Goal: Task Accomplishment & Management: Complete application form

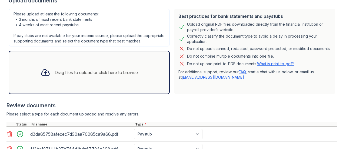
scroll to position [141, 0]
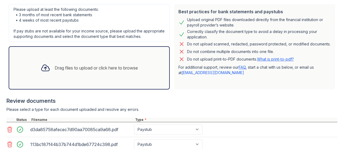
type input "321"
click at [51, 76] on div "Drag files to upload or click here to browse" at bounding box center [89, 68] width 106 height 18
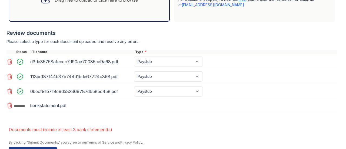
scroll to position [209, 0]
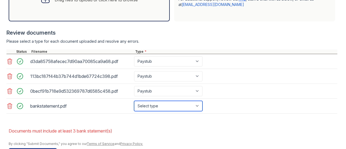
click at [155, 111] on select "Select type Paystub Bank Statement Offer Letter Tax Documents Benefit Award Let…" at bounding box center [168, 106] width 68 height 10
select select "bank_statement"
click at [134, 105] on select "Select type Paystub Bank Statement Offer Letter Tax Documents Benefit Award Let…" at bounding box center [168, 106] width 68 height 10
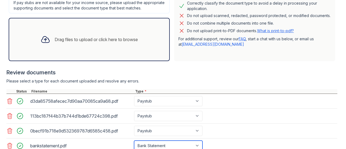
scroll to position [169, 0]
click at [80, 43] on div "Drag files to upload or click here to browse" at bounding box center [96, 39] width 83 height 6
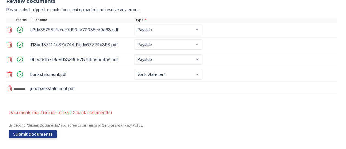
scroll to position [244, 0]
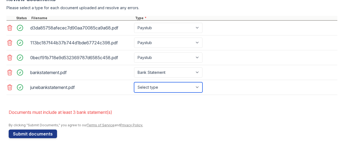
click at [152, 90] on select "Select type Paystub Bank Statement Offer Letter Tax Documents Benefit Award Let…" at bounding box center [168, 87] width 68 height 10
select select "bank_statement"
click at [134, 84] on select "Select type Paystub Bank Statement Offer Letter Tax Documents Benefit Award Let…" at bounding box center [168, 87] width 68 height 10
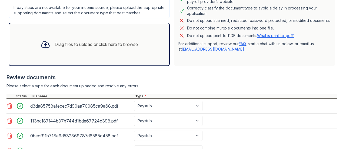
scroll to position [160, 0]
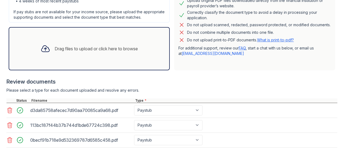
click at [93, 52] on div "Drag files to upload or click here to browse" at bounding box center [96, 48] width 83 height 6
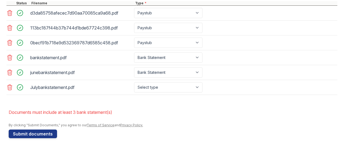
scroll to position [258, 0]
click at [146, 92] on select "Select type Paystub Bank Statement Offer Letter Tax Documents Benefit Award Let…" at bounding box center [168, 87] width 68 height 10
select select "bank_statement"
click at [134, 85] on select "Select type Paystub Bank Statement Offer Letter Tax Documents Benefit Award Let…" at bounding box center [168, 87] width 68 height 10
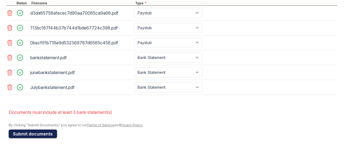
click at [48, 135] on button "Submit documents" at bounding box center [33, 133] width 48 height 9
